Goal: Task Accomplishment & Management: Complete application form

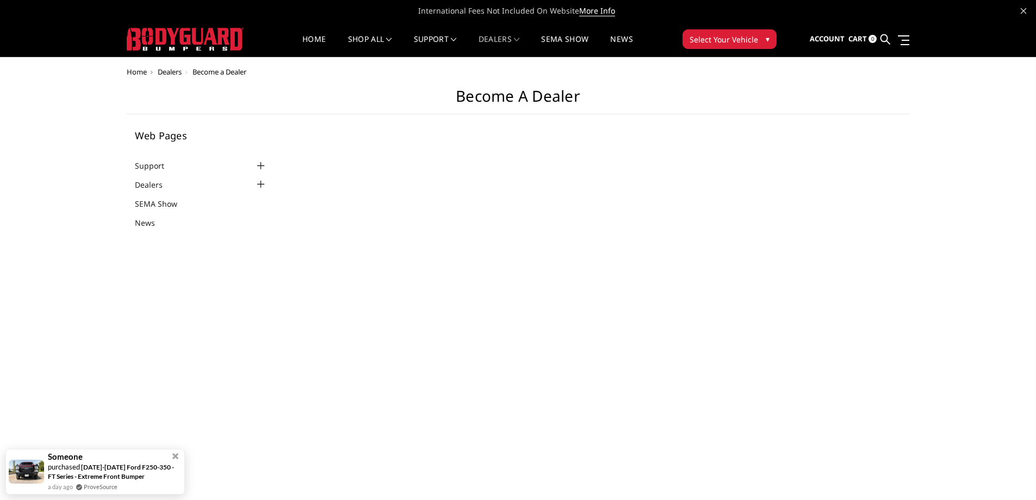
select select "US"
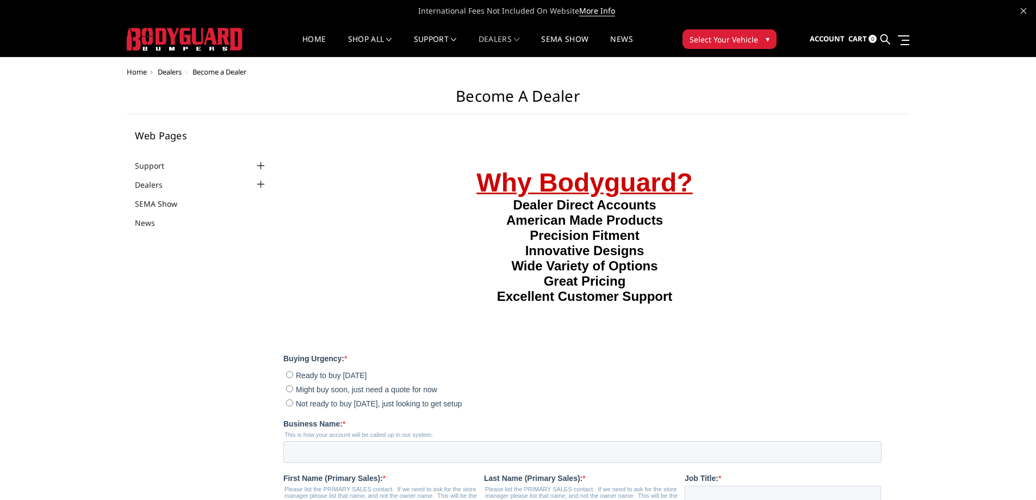
click at [545, 92] on h1 "Become a Dealer" at bounding box center [518, 100] width 783 height 27
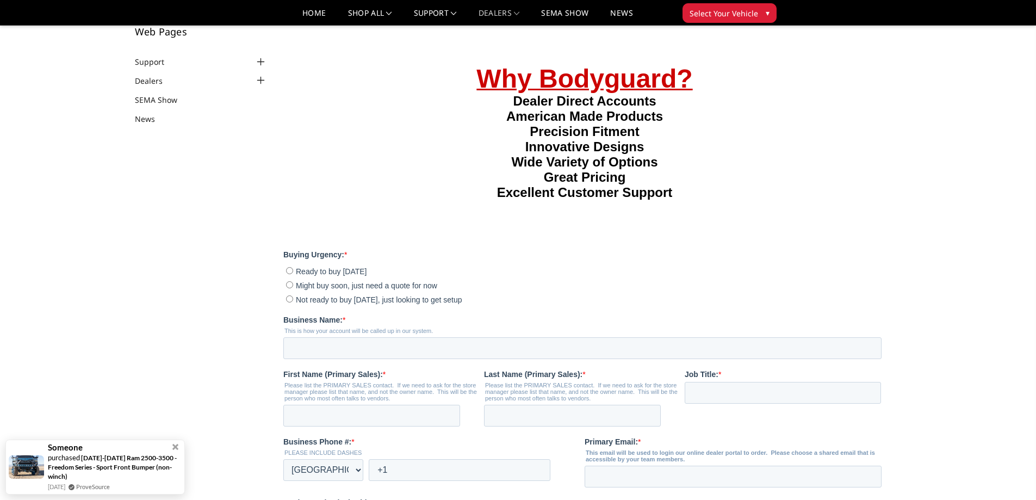
scroll to position [163, 0]
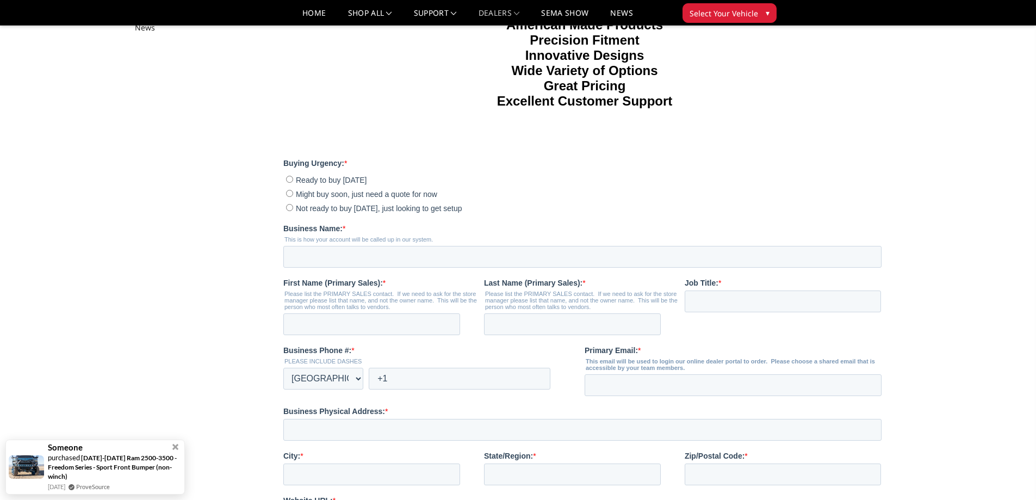
click at [289, 211] on input "Not ready to buy [DATE], just looking to get setup" at bounding box center [289, 207] width 7 height 7
radio input "true"
click at [341, 268] on input "Business Name: *" at bounding box center [582, 257] width 598 height 22
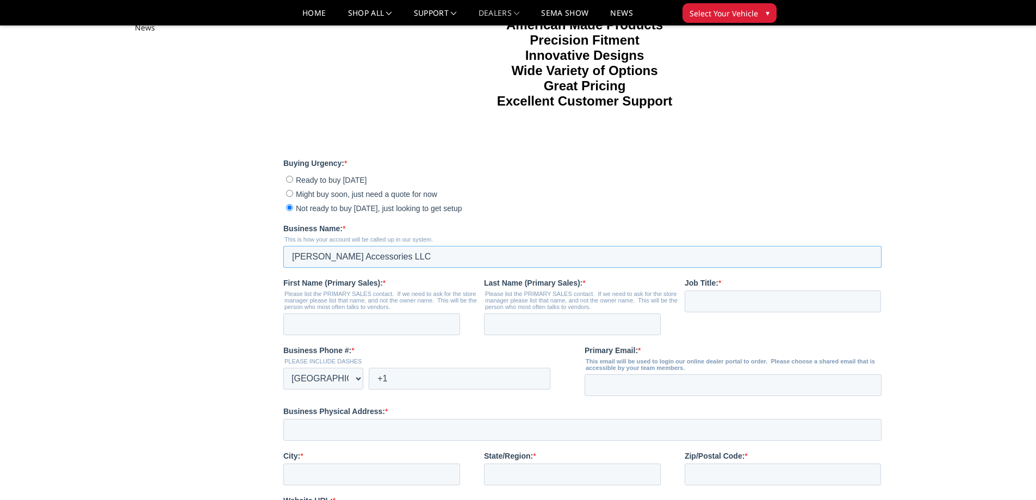
type input "[PERSON_NAME] Accessories LLC"
click at [326, 335] on input "First Name (Primary Sales): *" at bounding box center [371, 324] width 177 height 22
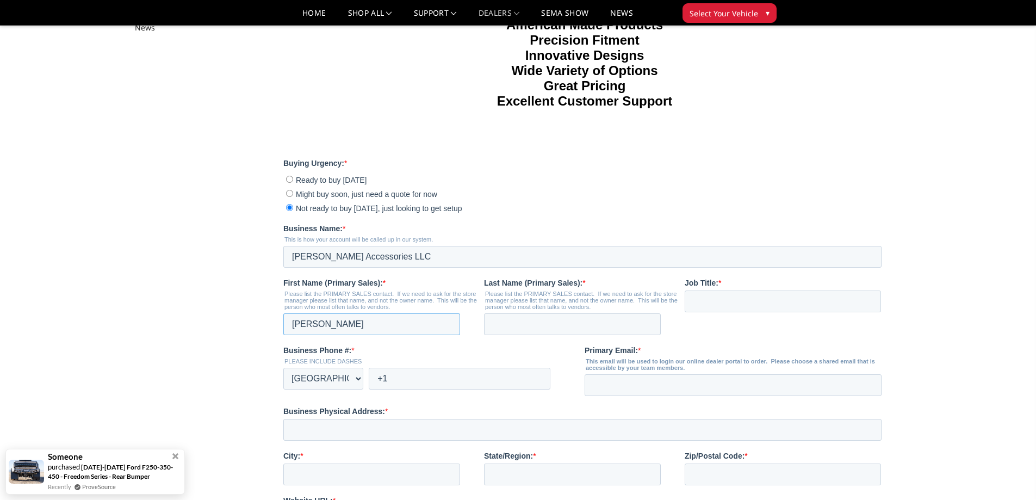
type input "[PERSON_NAME]"
type input "owner"
click at [395, 389] on input "+1" at bounding box center [460, 379] width 182 height 22
type input "[PHONE_NUMBER]"
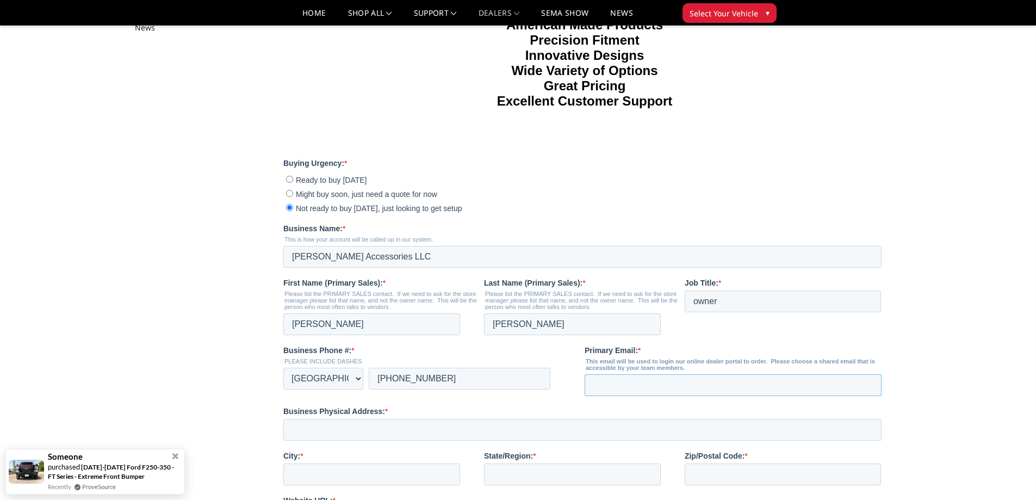
click at [635, 396] on input "Primary Email: *" at bounding box center [733, 385] width 297 height 22
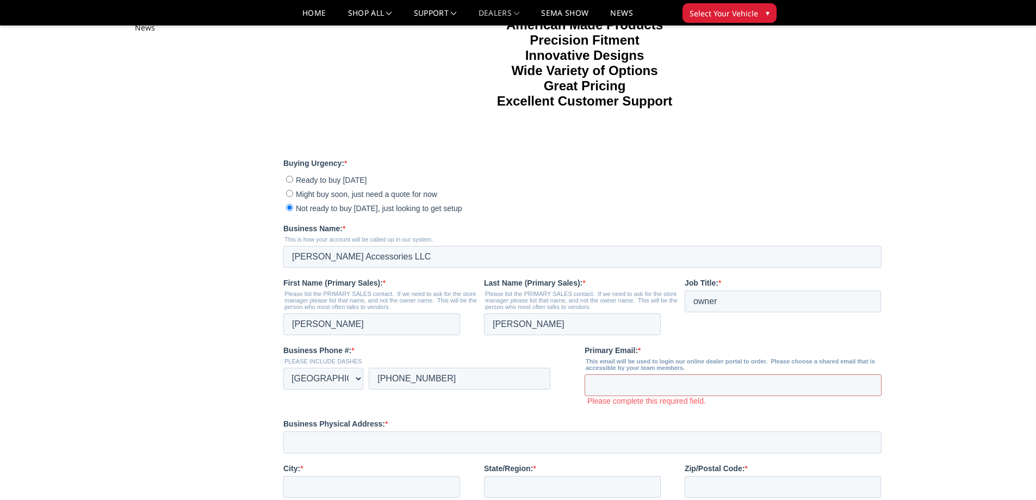
click at [801, 345] on fieldset "First Name (Primary Sales): * Please list the PRIMARY SALES contact. If we need…" at bounding box center [584, 310] width 603 height 67
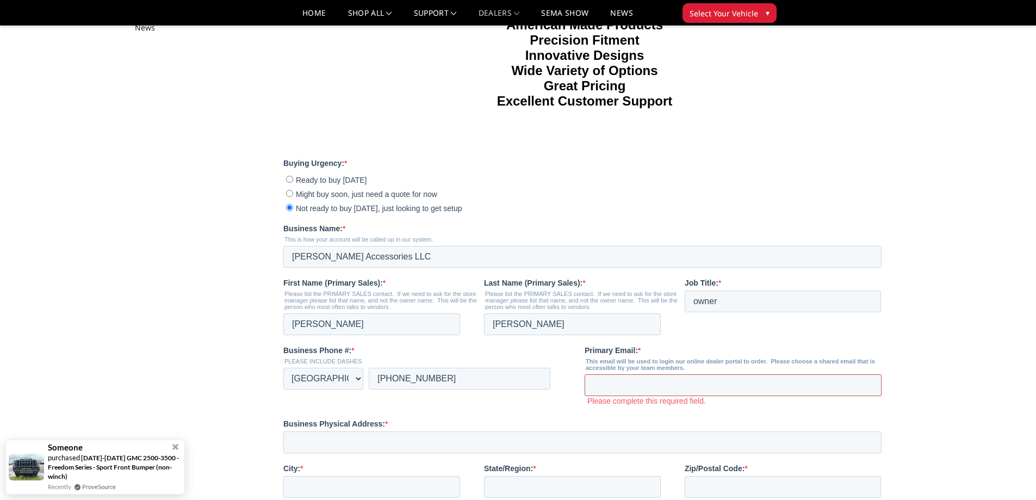
click at [617, 396] on input "Primary Email: *" at bounding box center [733, 385] width 297 height 22
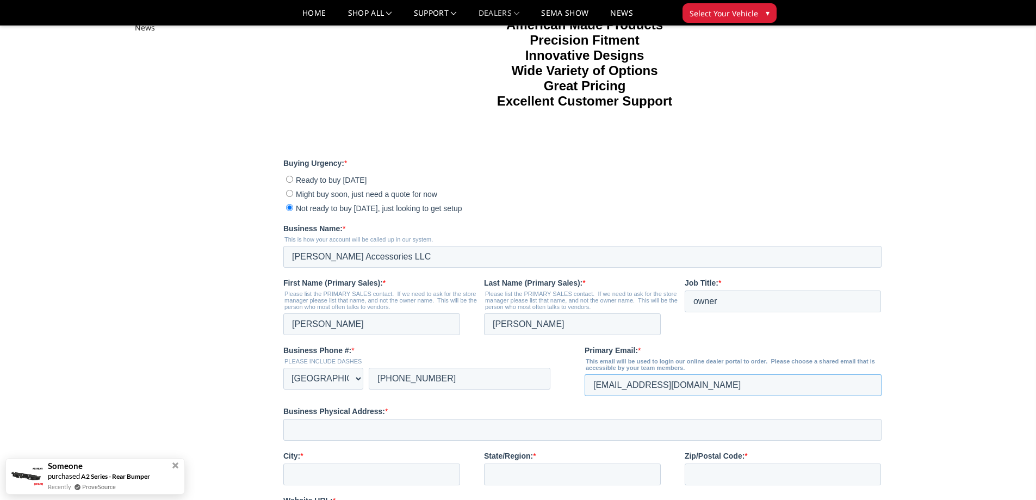
click at [617, 396] on input "[EMAIL_ADDRESS][DOMAIN_NAME]" at bounding box center [733, 385] width 297 height 22
type input "[EMAIL_ADDRESS][DOMAIN_NAME]"
click at [526, 417] on label "Business Physical Address: *" at bounding box center [584, 411] width 603 height 11
click at [526, 438] on input "Business Physical Address: *" at bounding box center [582, 430] width 598 height 22
click at [381, 441] on input "Business Physical Address: *" at bounding box center [582, 430] width 598 height 22
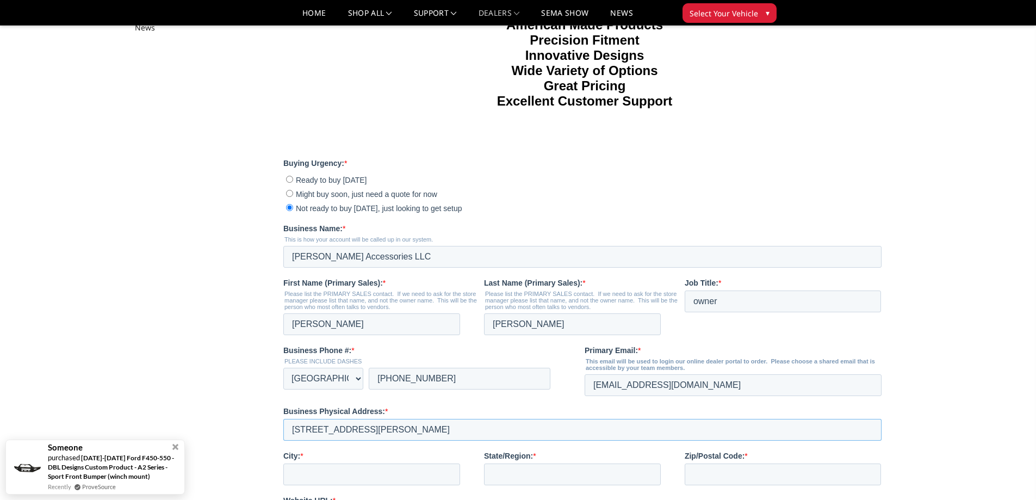
scroll to position [218, 0]
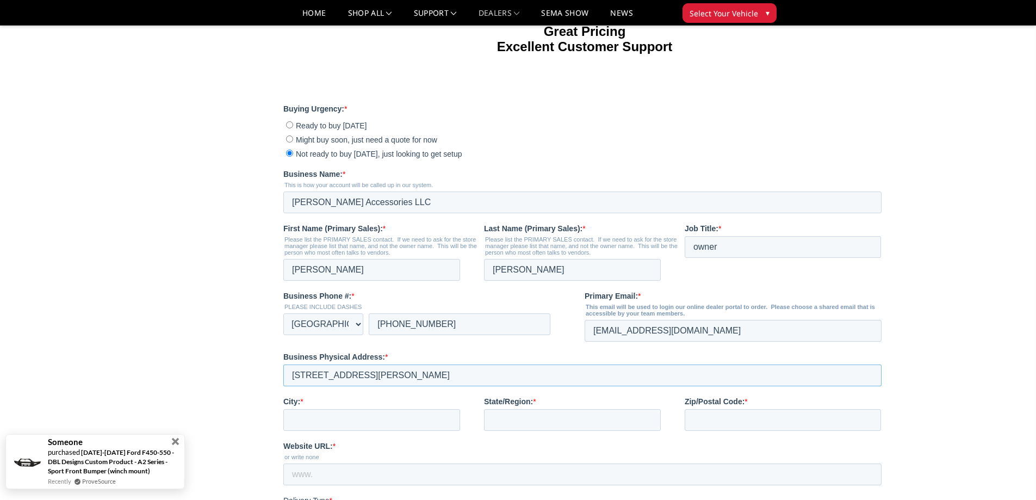
type input "[STREET_ADDRESS][PERSON_NAME]"
click at [177, 442] on span at bounding box center [176, 442] width 8 height 8
click at [294, 431] on input "City: *" at bounding box center [371, 420] width 177 height 22
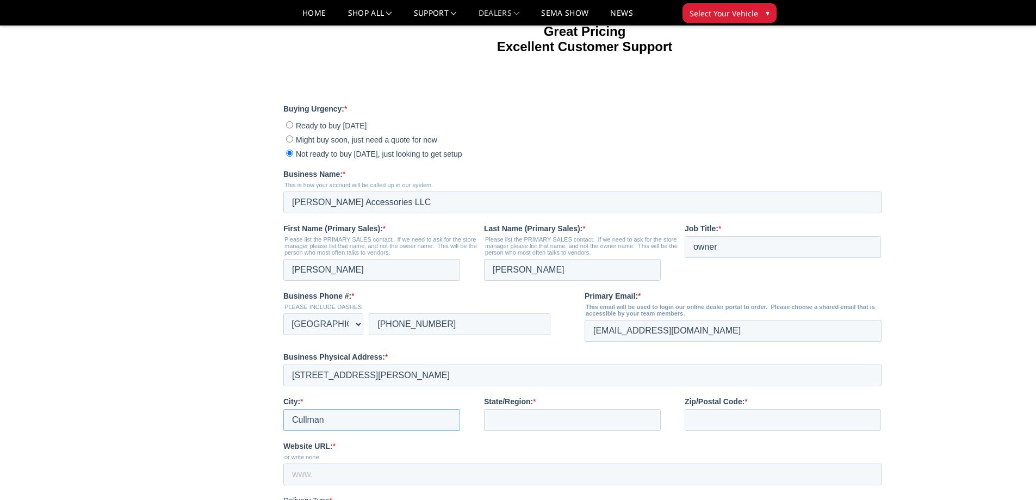
type input "Cullman"
type input "AL"
type input "35055"
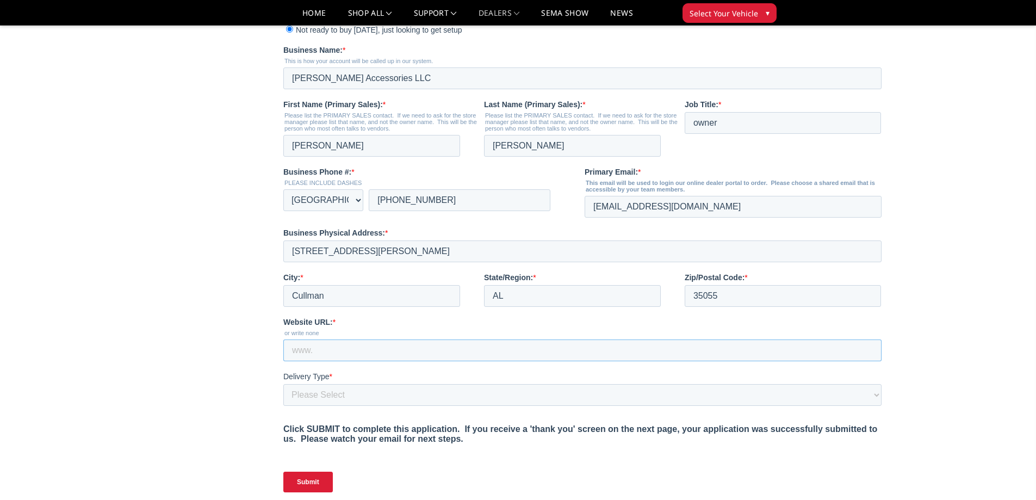
scroll to position [342, 0]
click at [304, 361] on input "Website URL: *" at bounding box center [582, 350] width 598 height 22
type input "[DOMAIN_NAME]"
click at [288, 405] on select "Please Select Yes, I need a liftgate No, I have a forklift and/or dock" at bounding box center [582, 394] width 598 height 22
select select "I have a forklift"
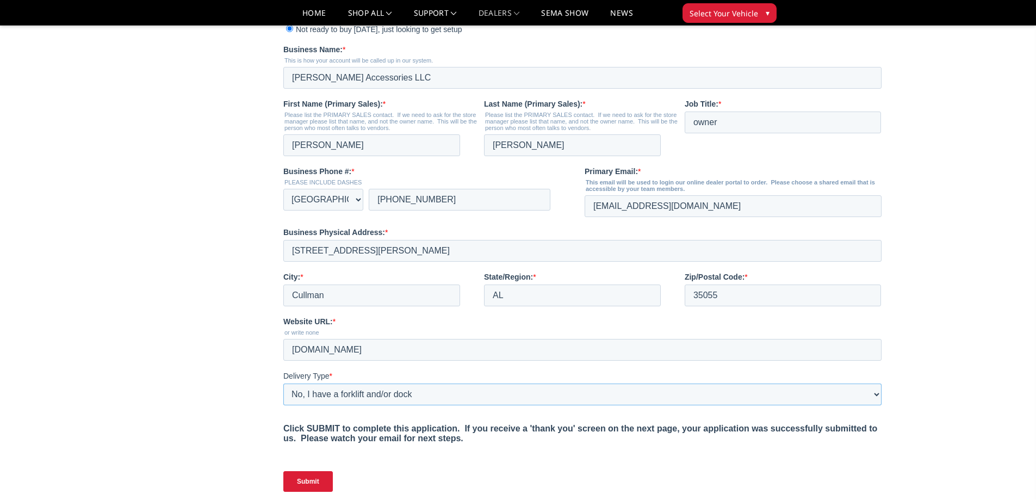
click at [283, 405] on select "Please Select Yes, I need a liftgate No, I have a forklift and/or dock" at bounding box center [582, 394] width 598 height 22
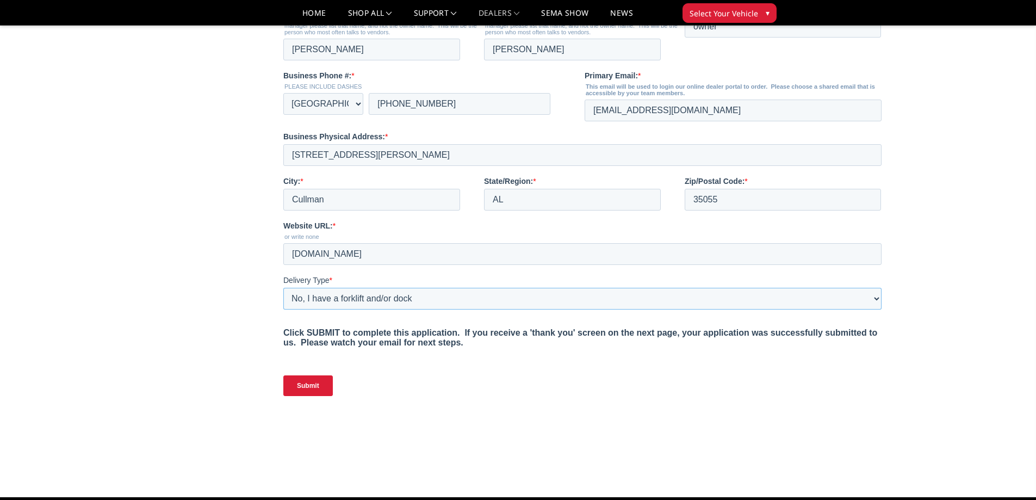
scroll to position [451, 0]
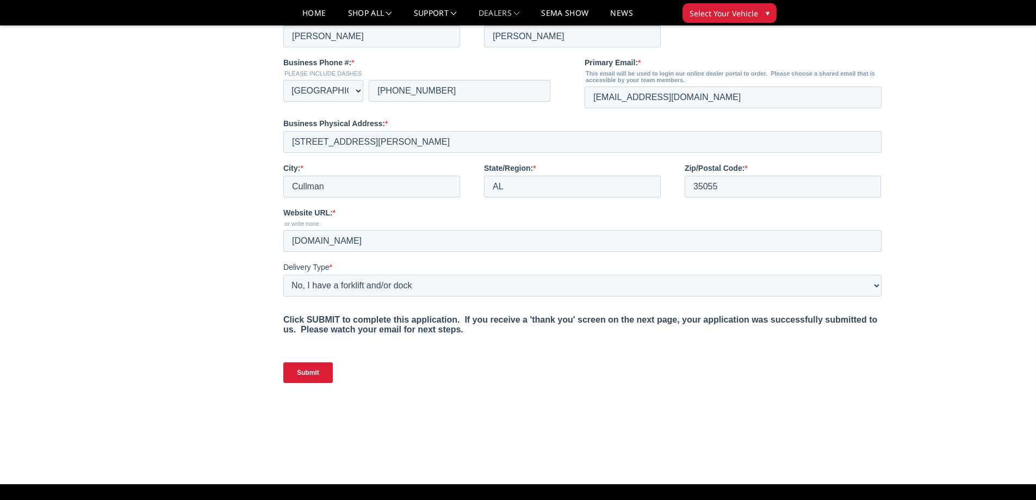
click at [306, 383] on input "Submit" at bounding box center [307, 372] width 49 height 21
